Goal: Navigation & Orientation: Find specific page/section

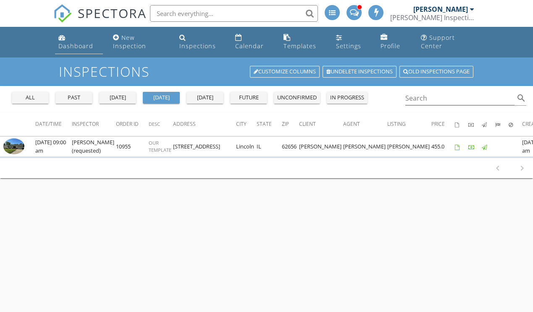
click at [81, 42] on div "Dashboard" at bounding box center [75, 46] width 35 height 8
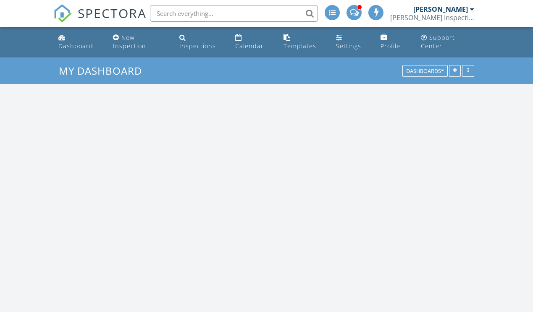
scroll to position [681, 533]
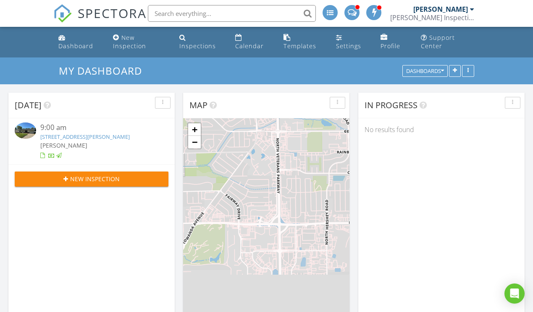
click at [90, 138] on link "[STREET_ADDRESS][PERSON_NAME]" at bounding box center [84, 137] width 89 height 8
